Goal: Information Seeking & Learning: Learn about a topic

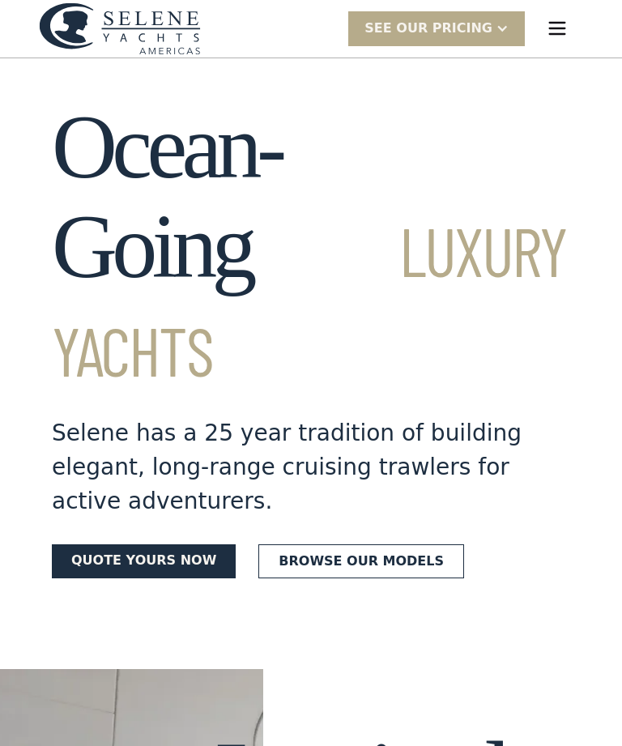
click at [563, 25] on img "menu" at bounding box center [557, 28] width 23 height 23
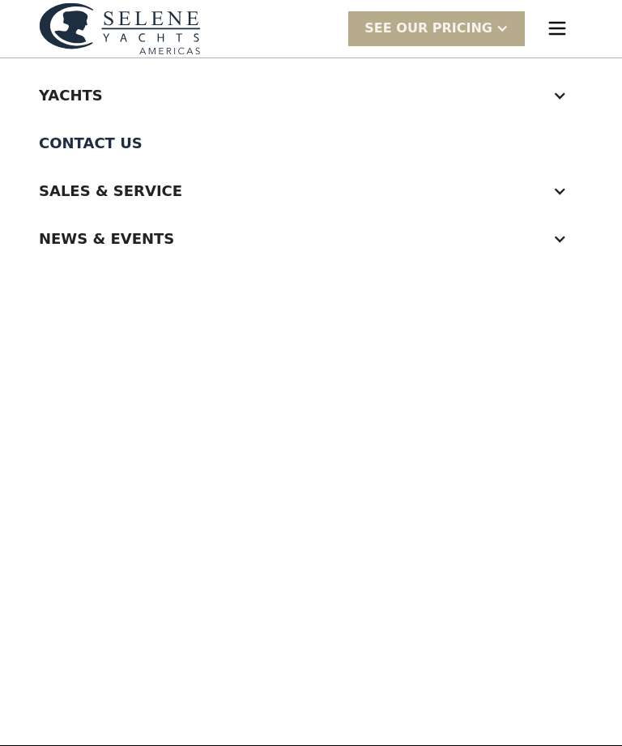
click at [557, 58] on nav "Yachts Ocean Explorer 78 Ocean Explorer 72 Ocean Explorer 60 Classic Explorer 7…" at bounding box center [311, 402] width 622 height 688
click at [569, 94] on div "Yachts" at bounding box center [311, 95] width 545 height 48
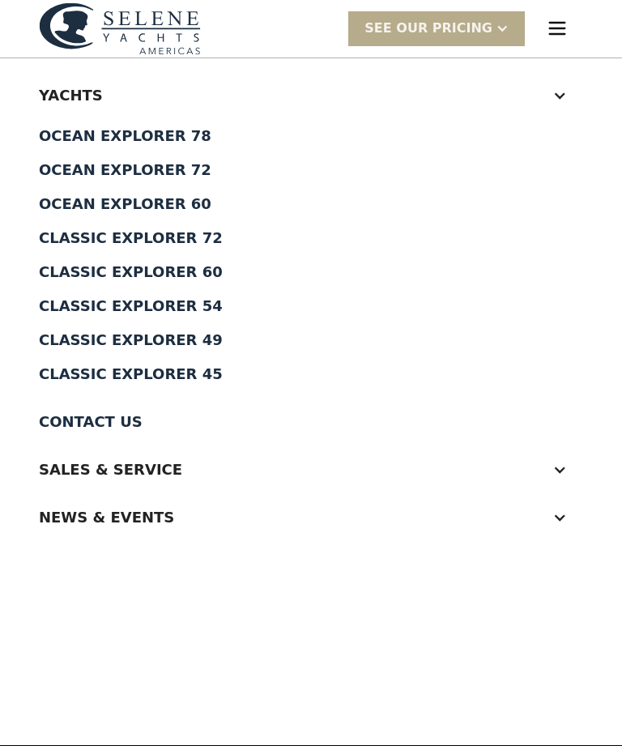
click at [561, 97] on div at bounding box center [560, 95] width 15 height 15
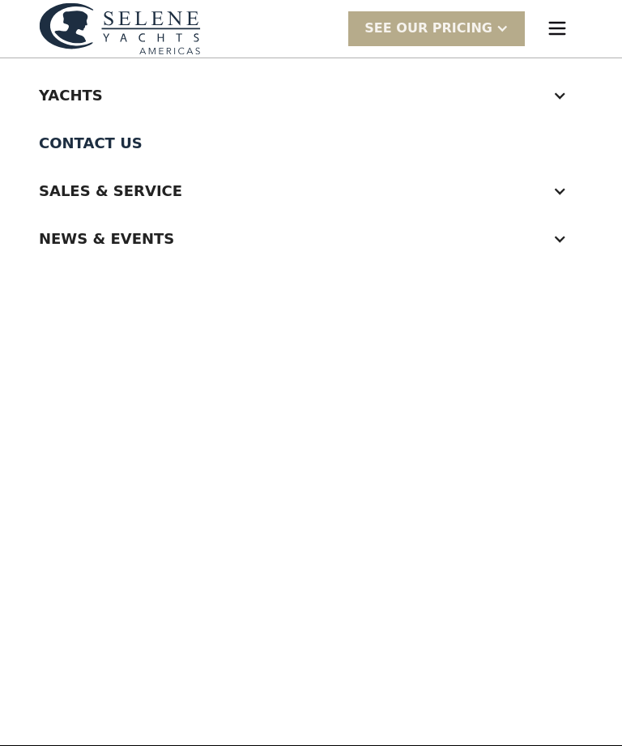
click at [562, 29] on img "menu" at bounding box center [557, 28] width 23 height 23
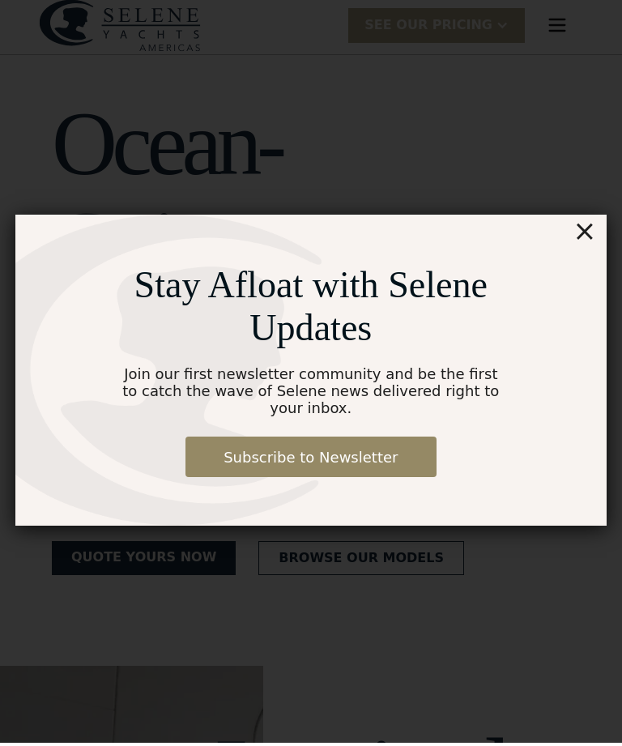
scroll to position [4, 0]
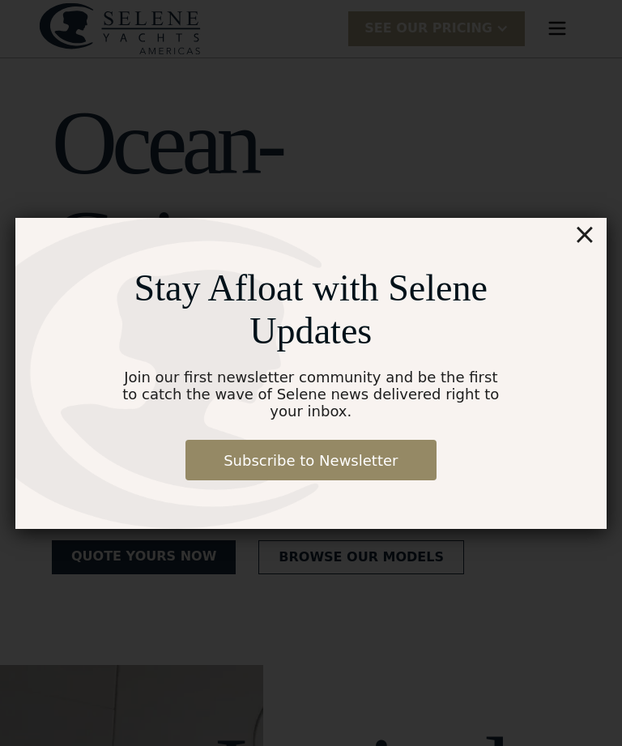
click at [595, 228] on div "×" at bounding box center [585, 234] width 24 height 32
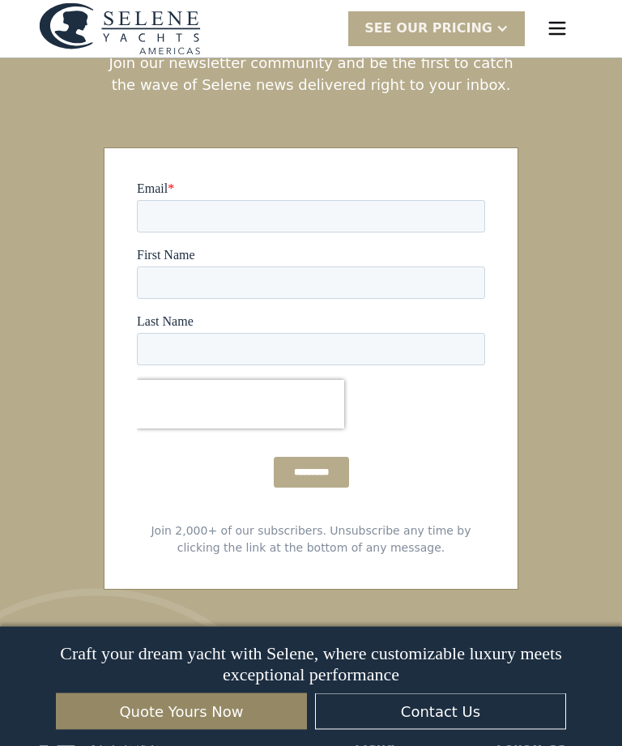
scroll to position [10094, 0]
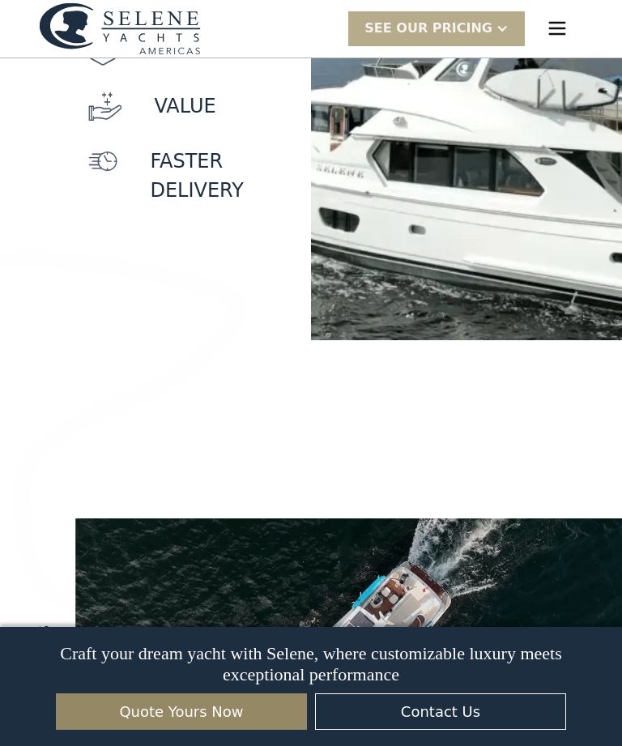
scroll to position [1683, 0]
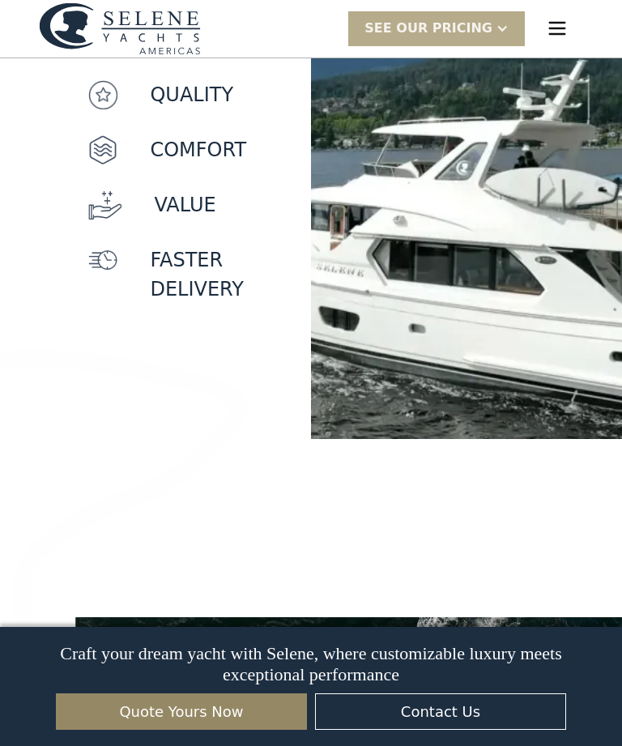
click at [580, 23] on div "menu" at bounding box center [558, 28] width 52 height 52
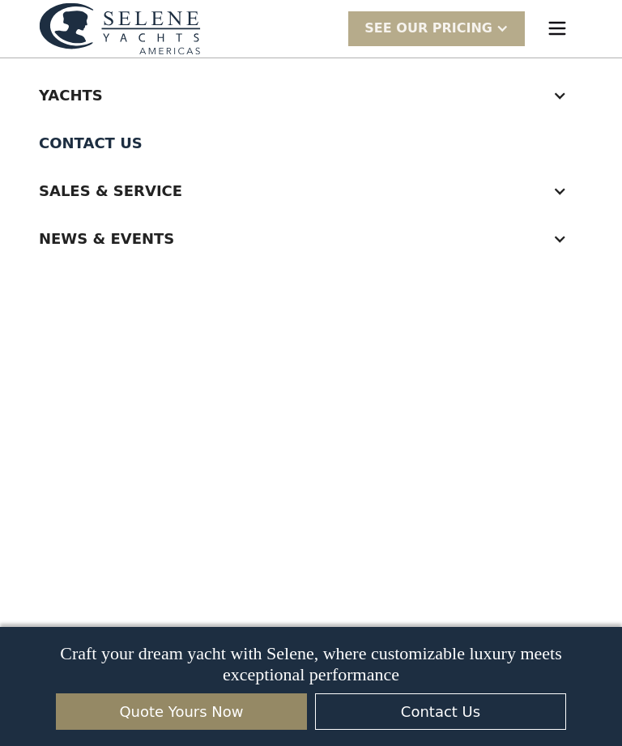
scroll to position [1642, 0]
click at [561, 25] on img "menu" at bounding box center [557, 28] width 23 height 23
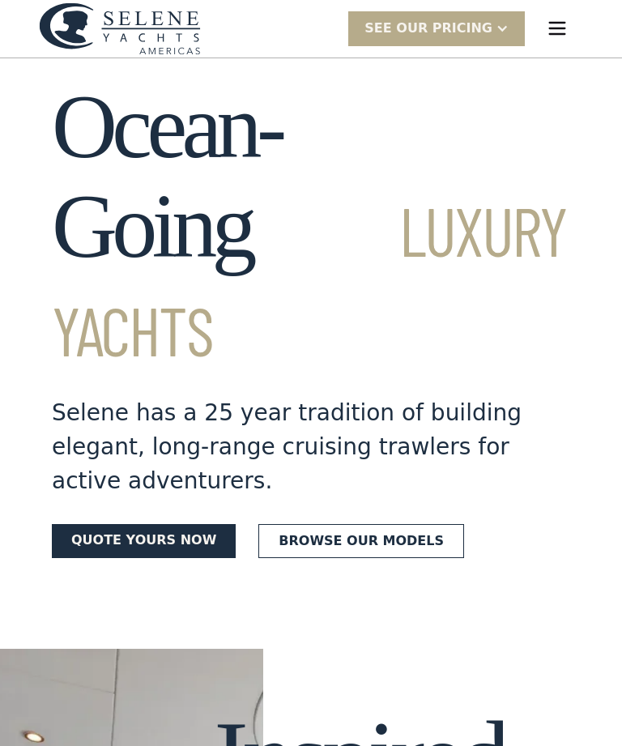
scroll to position [0, 0]
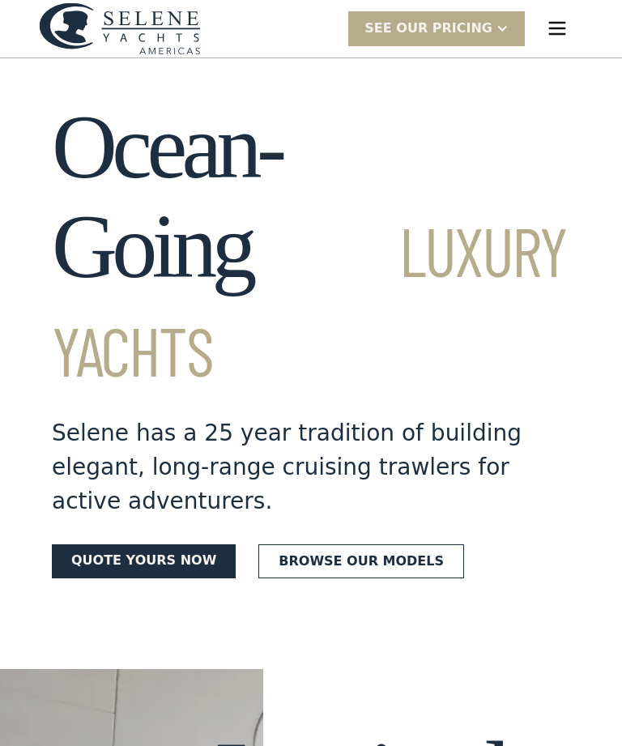
click at [559, 31] on img "menu" at bounding box center [557, 28] width 23 height 23
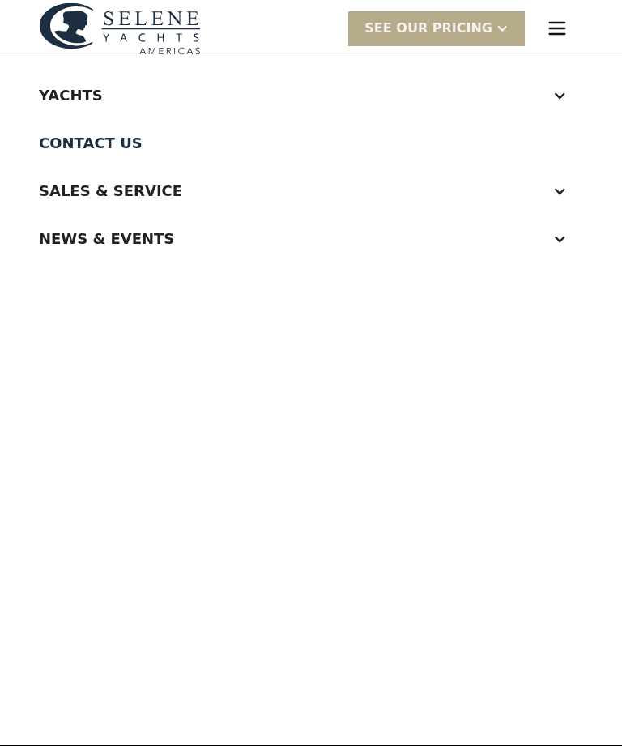
click at [567, 187] on div at bounding box center [560, 191] width 15 height 15
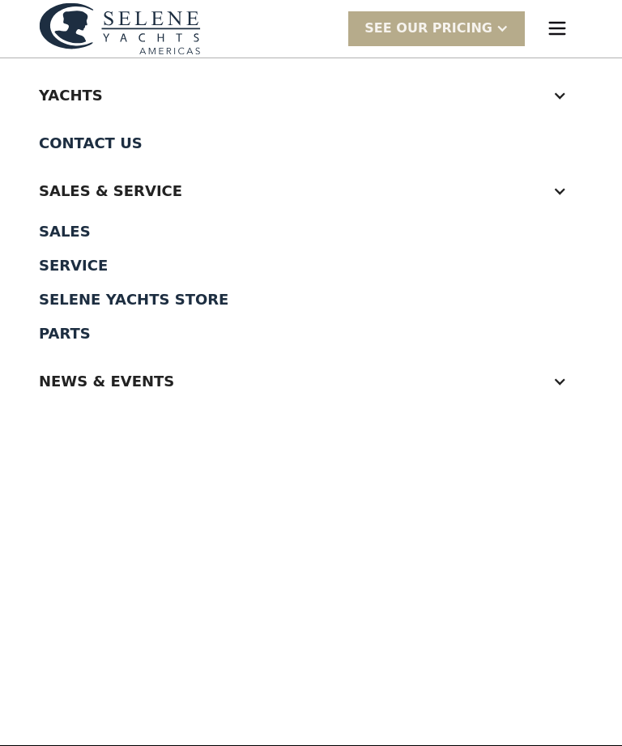
click at [70, 296] on div "Selene Yachts Store" at bounding box center [311, 300] width 545 height 15
